Goal: Transaction & Acquisition: Purchase product/service

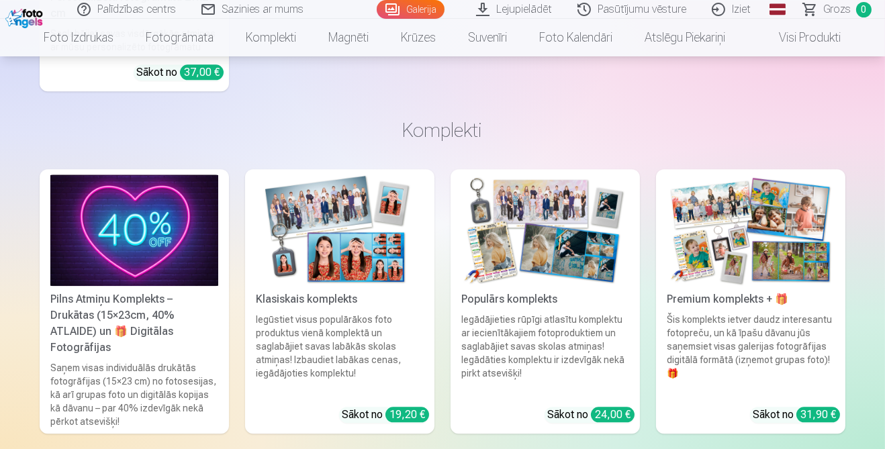
scroll to position [4812, 0]
click at [479, 297] on div "Populārs komplekts" at bounding box center [545, 299] width 179 height 16
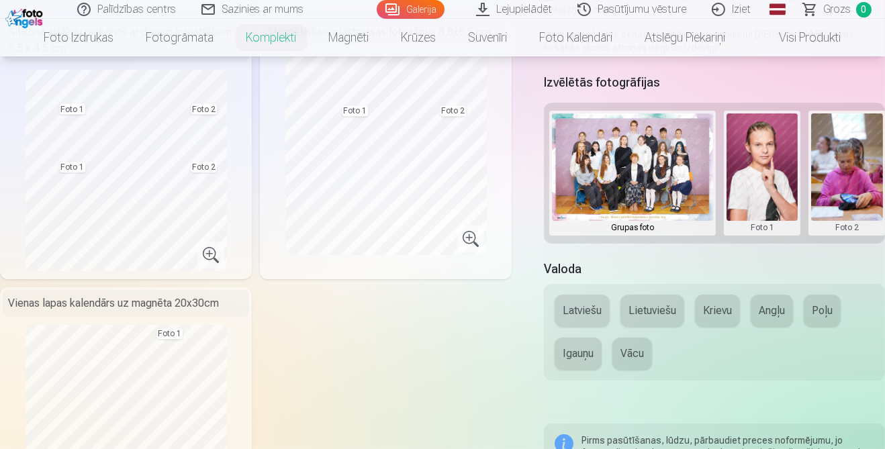
scroll to position [383, 0]
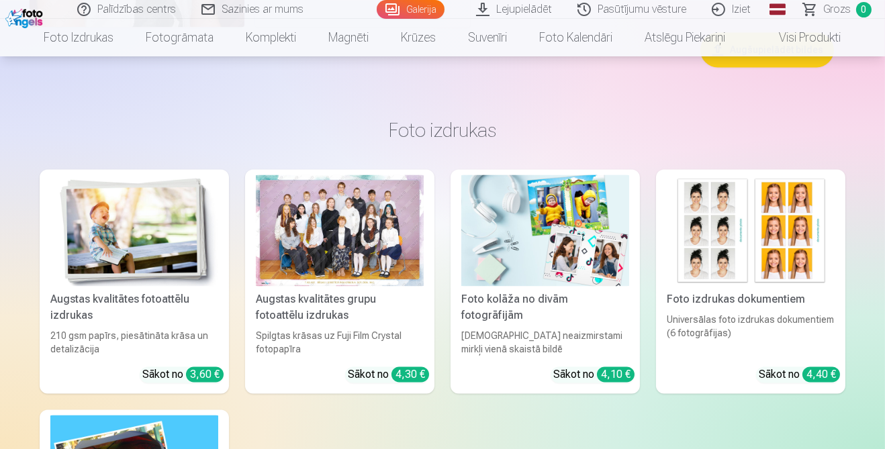
scroll to position [3966, 0]
click at [691, 299] on div "Foto izdrukas dokumentiem" at bounding box center [750, 299] width 179 height 16
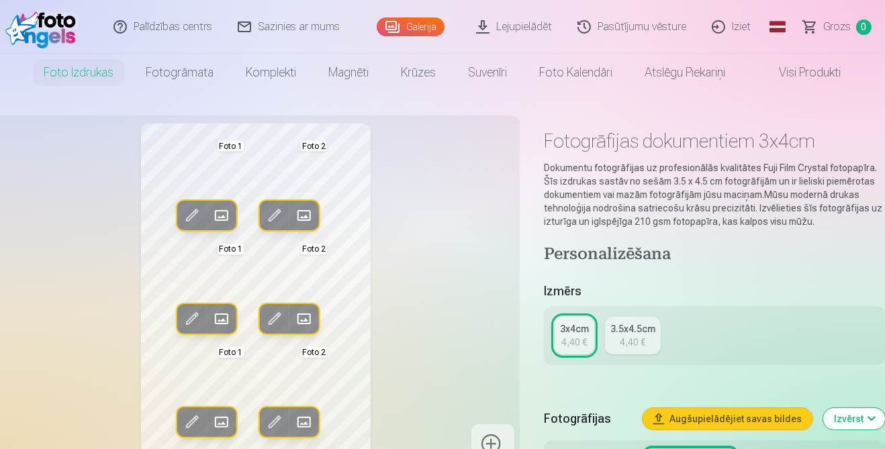
click at [269, 201] on button "Rediģēt foto" at bounding box center [275, 216] width 30 height 30
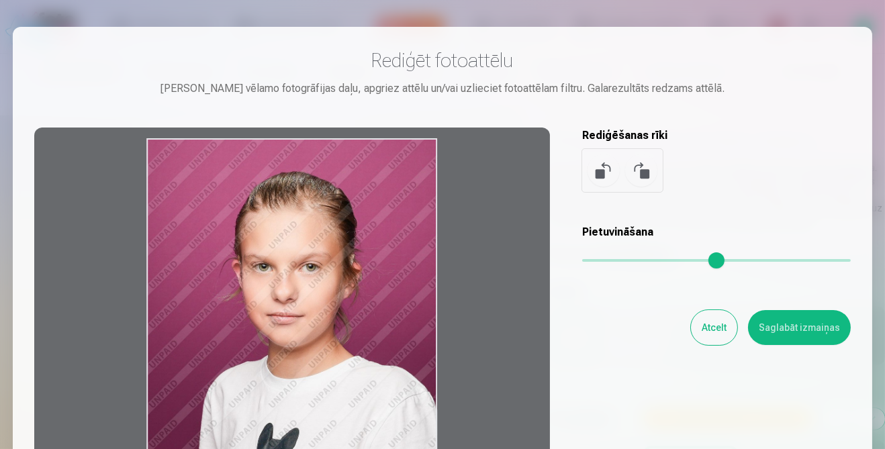
click at [608, 175] on button at bounding box center [603, 170] width 32 height 32
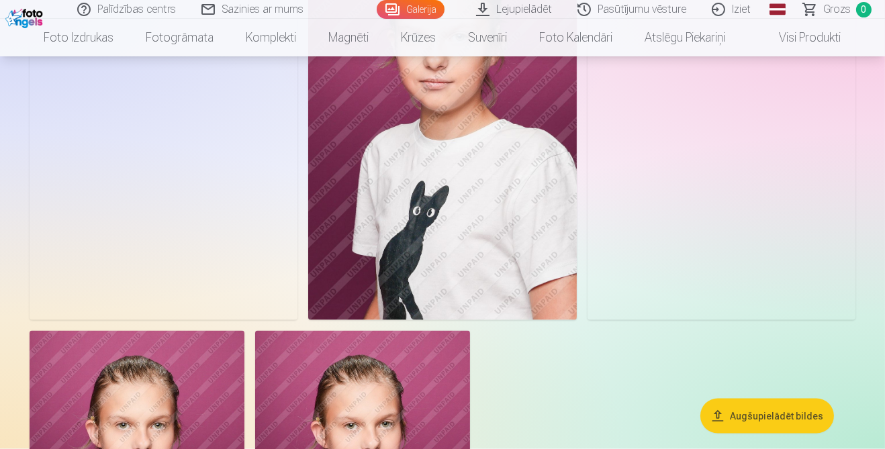
scroll to position [3340, 0]
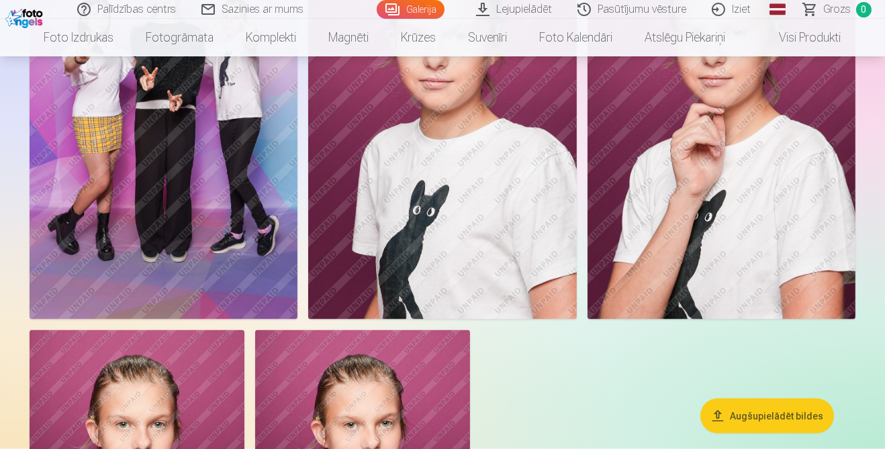
click at [423, 11] on link "Galerija" at bounding box center [411, 9] width 68 height 19
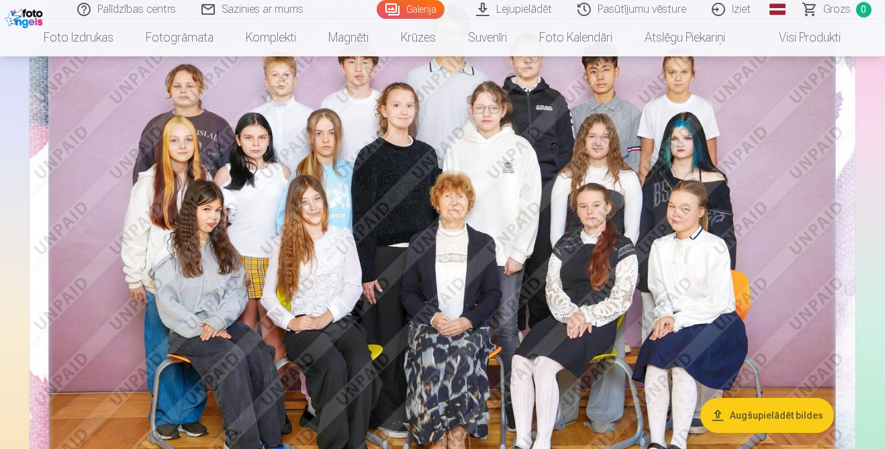
scroll to position [0, 0]
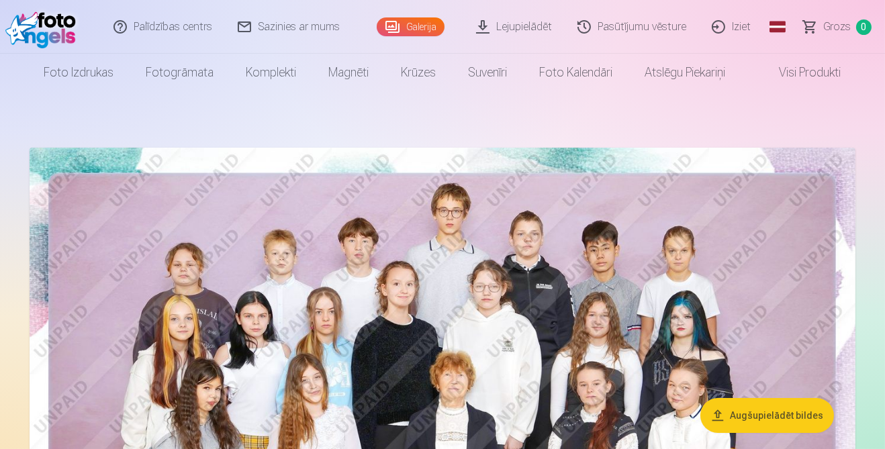
click at [414, 3] on div "Galerija" at bounding box center [414, 27] width 74 height 54
click at [424, 26] on link "Galerija" at bounding box center [411, 26] width 68 height 19
click at [193, 71] on link "Fotogrāmata" at bounding box center [180, 73] width 100 height 38
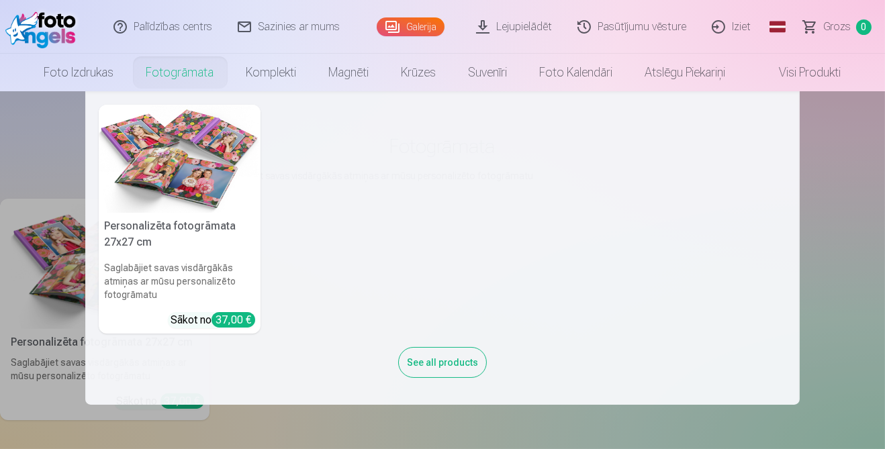
click at [453, 356] on div "See all products" at bounding box center [442, 362] width 89 height 31
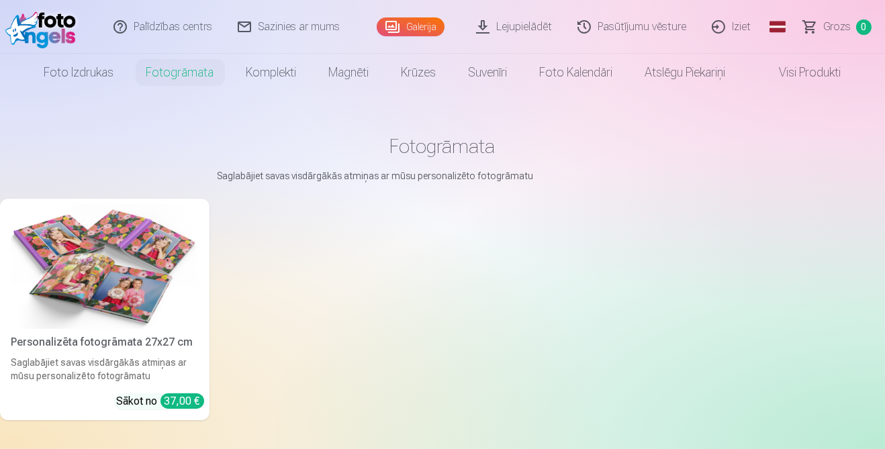
click at [163, 310] on img at bounding box center [105, 266] width 188 height 125
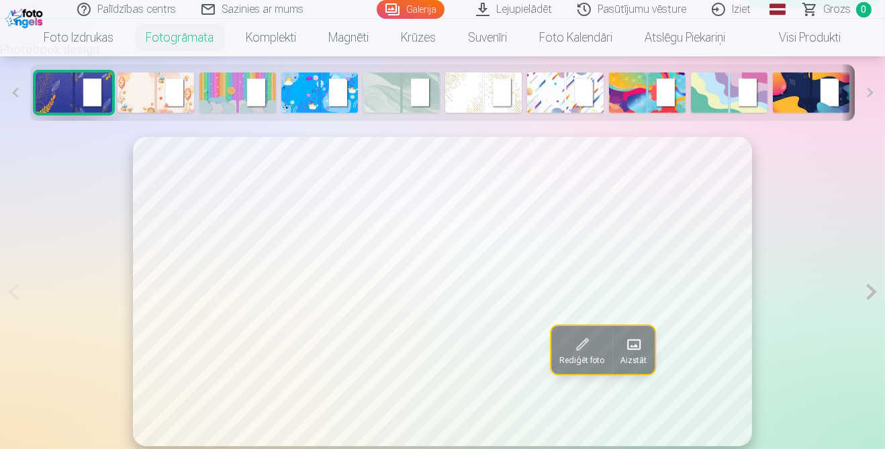
scroll to position [662, 0]
click at [637, 97] on img at bounding box center [647, 92] width 77 height 40
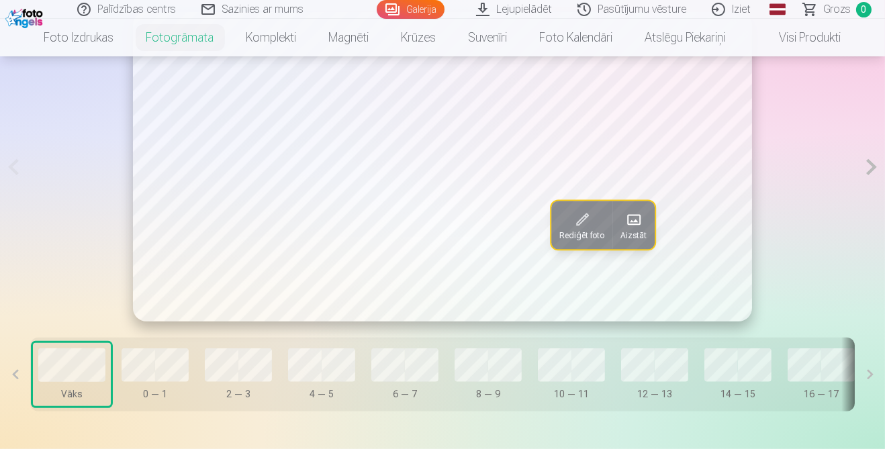
scroll to position [797, 0]
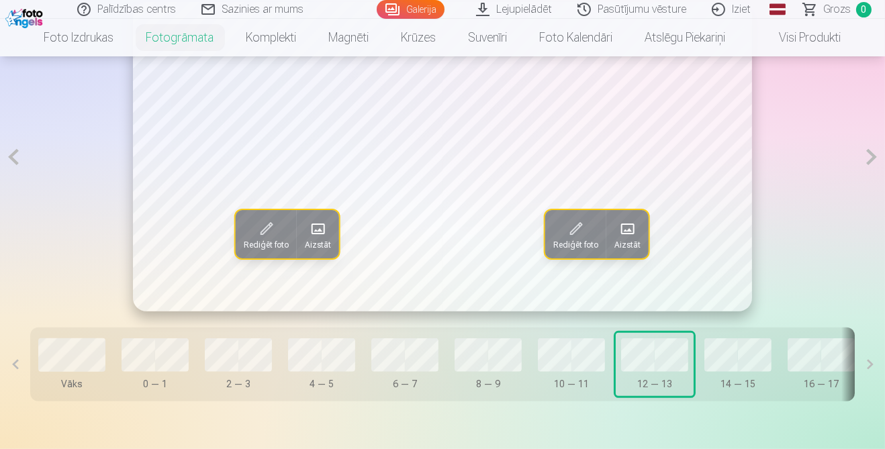
click at [701, 377] on button "14 — 15" at bounding box center [738, 364] width 78 height 63
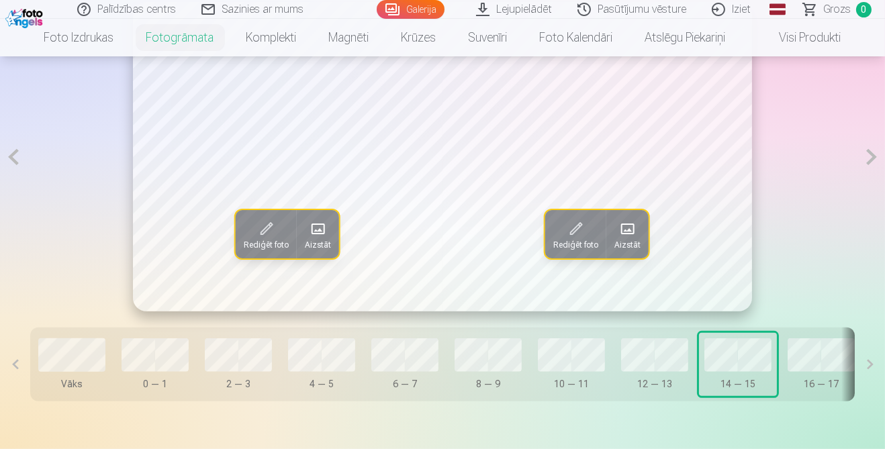
click at [773, 363] on button "14 — 15" at bounding box center [738, 364] width 78 height 63
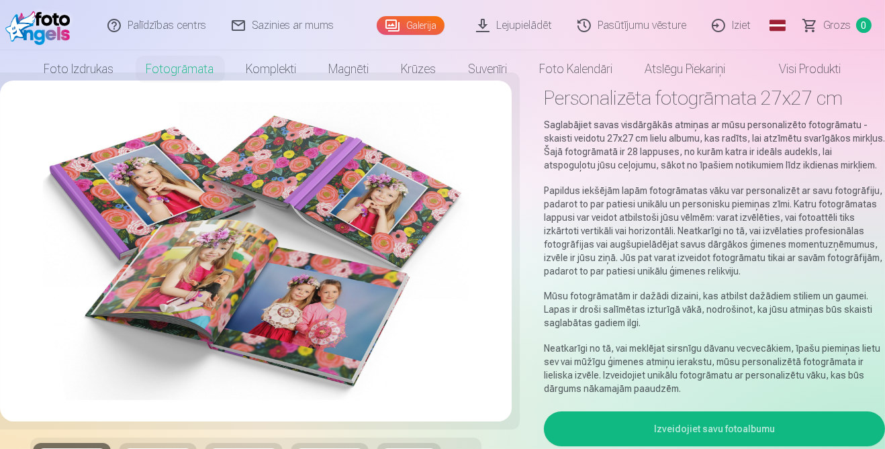
scroll to position [0, 0]
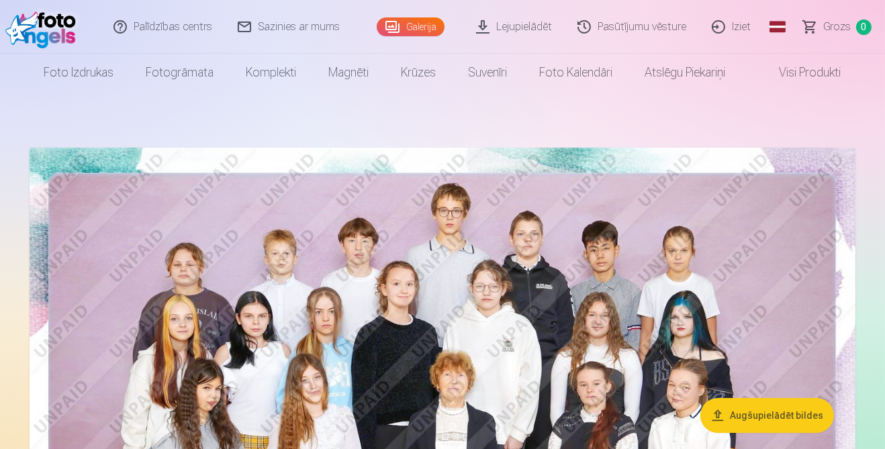
click at [481, 69] on link "Suvenīri" at bounding box center [487, 73] width 71 height 38
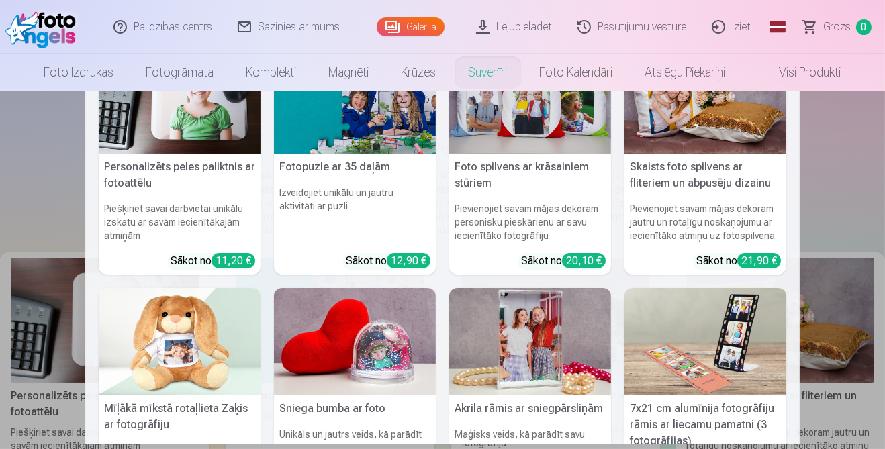
scroll to position [12, 0]
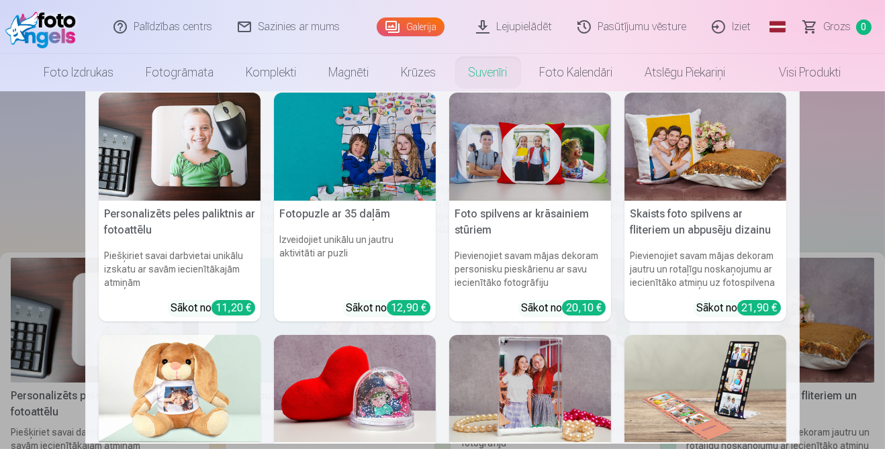
click at [571, 70] on link "Foto kalendāri" at bounding box center [576, 73] width 105 height 38
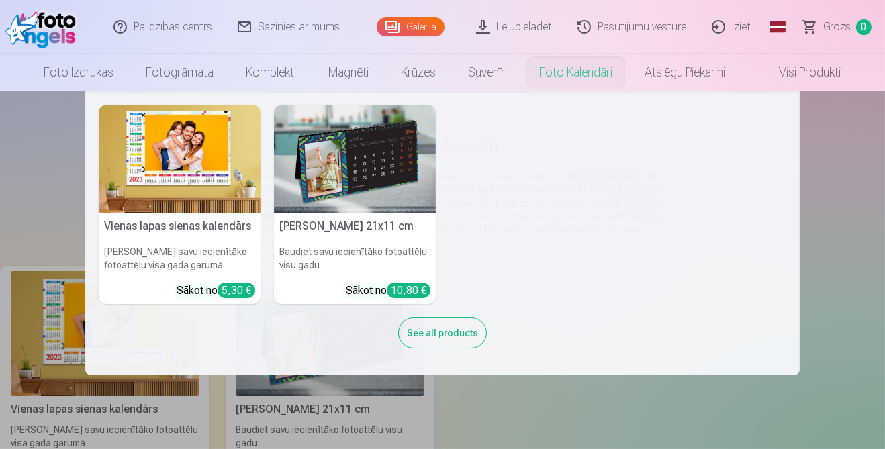
click at [695, 70] on link "Atslēgu piekariņi" at bounding box center [685, 73] width 113 height 38
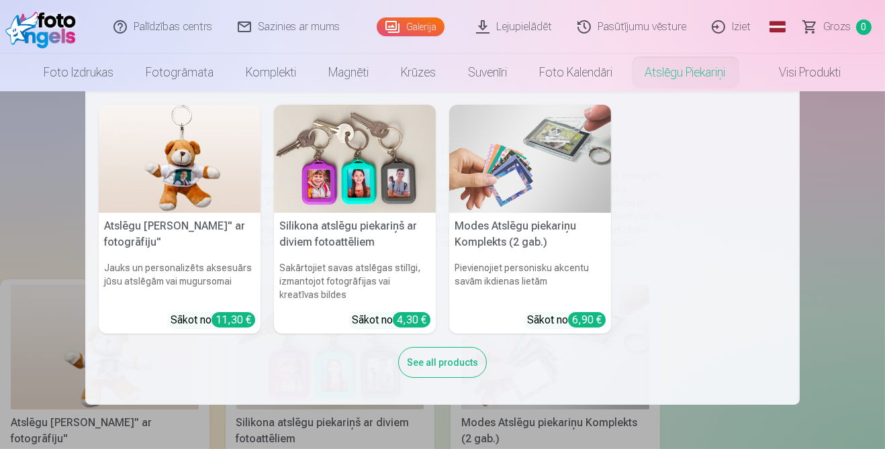
click at [551, 169] on img at bounding box center [530, 159] width 162 height 108
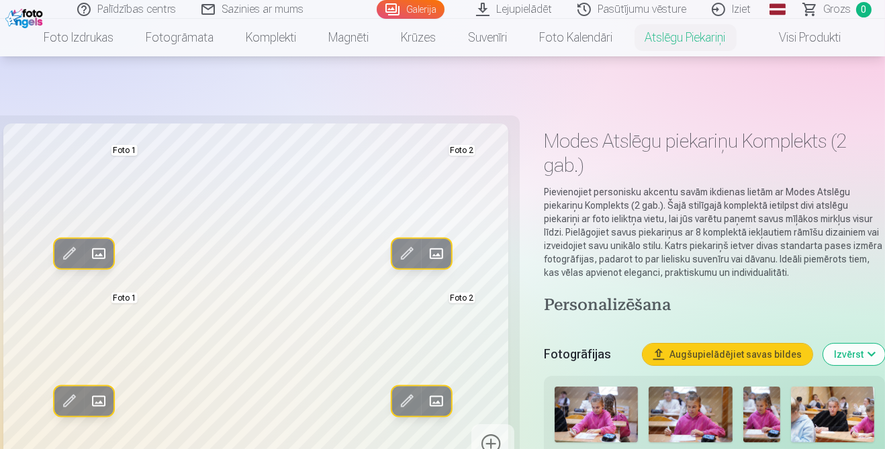
scroll to position [89, 0]
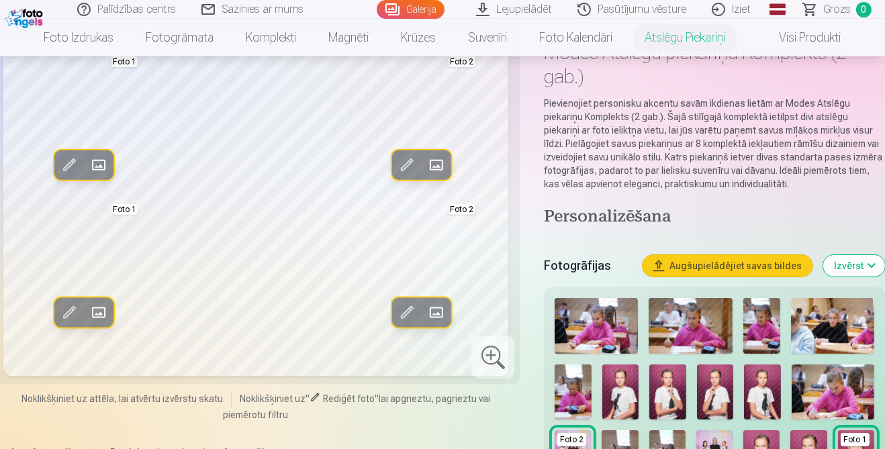
click at [616, 344] on img at bounding box center [595, 326] width 83 height 56
click at [627, 448] on img at bounding box center [619, 457] width 36 height 54
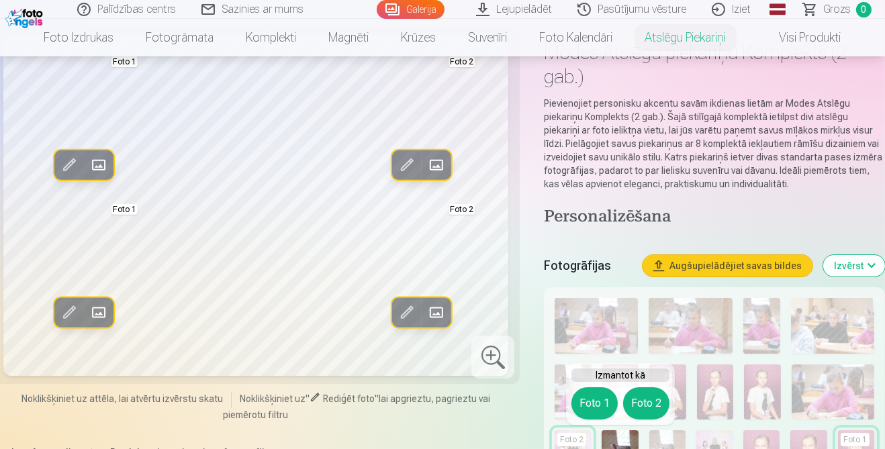
click at [644, 405] on button "Foto 2" at bounding box center [646, 403] width 46 height 32
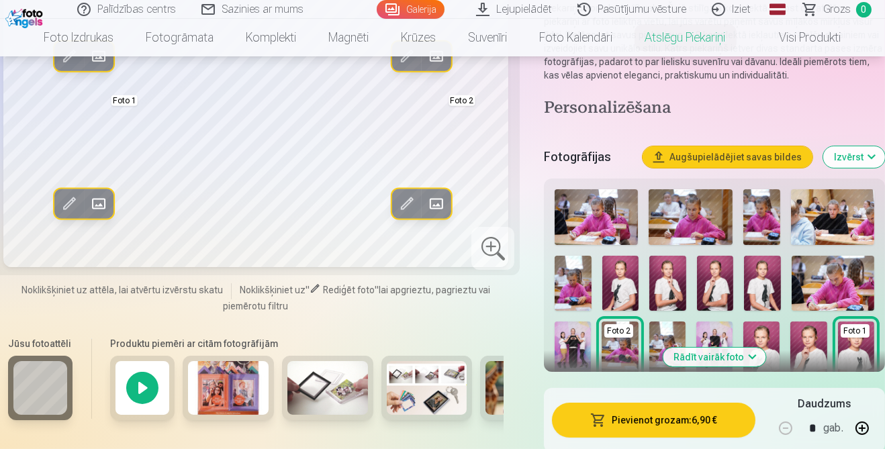
scroll to position [199, 0]
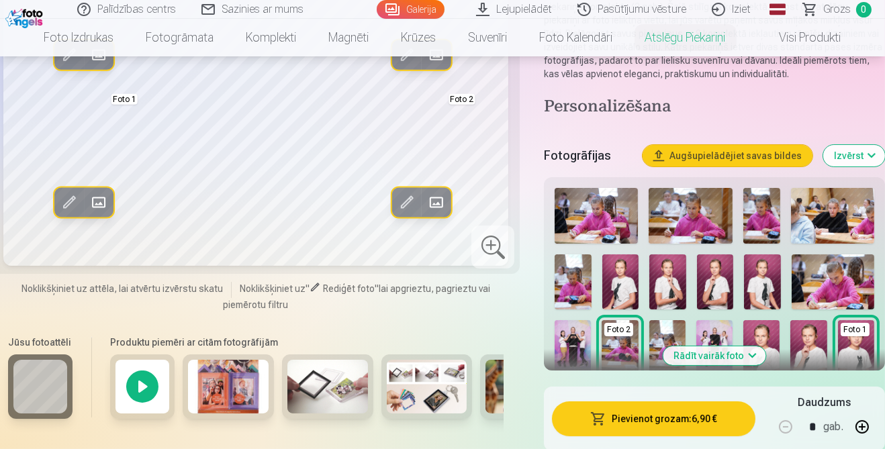
click at [757, 298] on img at bounding box center [762, 281] width 37 height 55
click at [672, 287] on img at bounding box center [667, 281] width 37 height 55
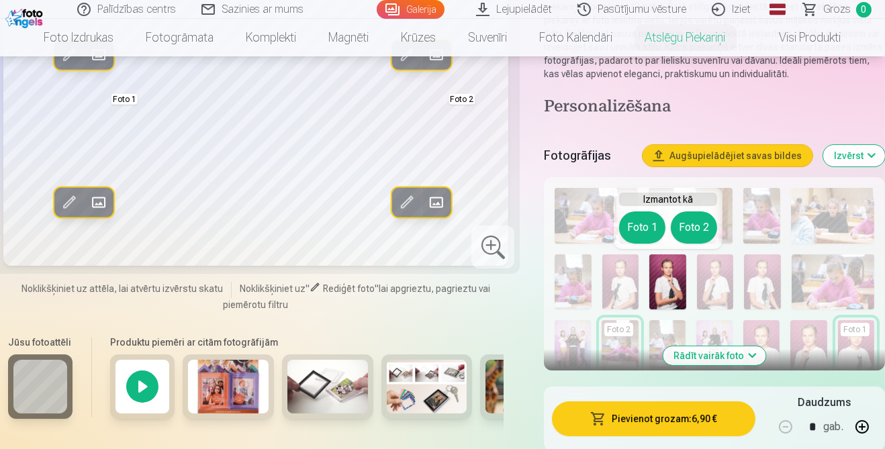
click at [691, 220] on button "Foto 2" at bounding box center [694, 227] width 46 height 32
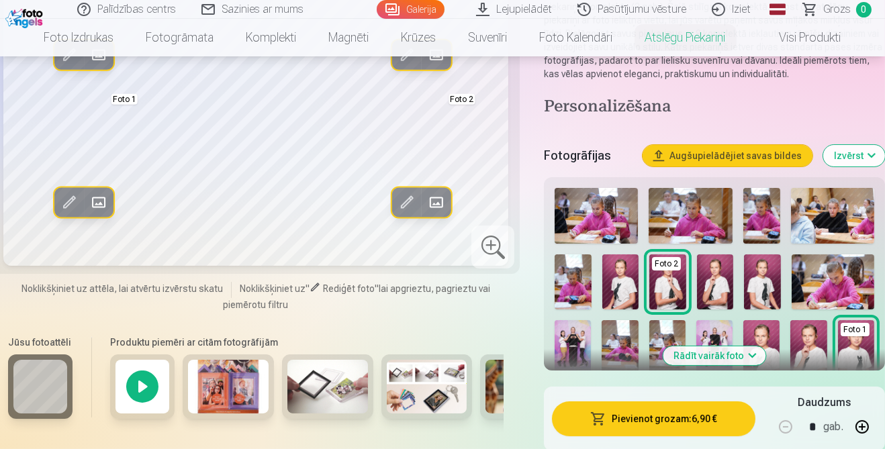
scroll to position [195, 0]
